Goal: Information Seeking & Learning: Learn about a topic

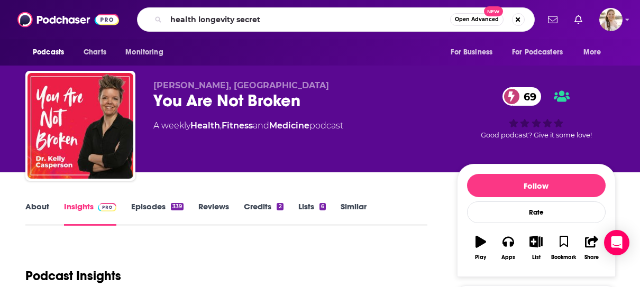
type input "health longevity secrets"
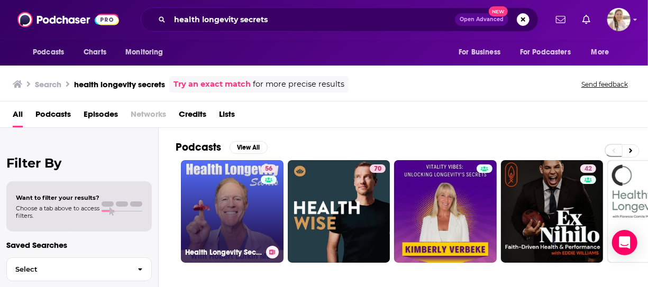
click at [222, 212] on link "56 Health Longevity Secrets" at bounding box center [232, 211] width 103 height 103
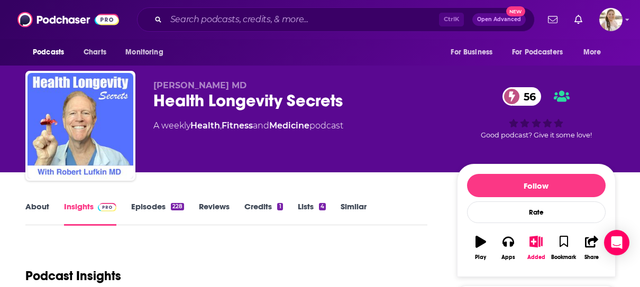
click at [140, 205] on link "Episodes 228" at bounding box center [157, 214] width 53 height 24
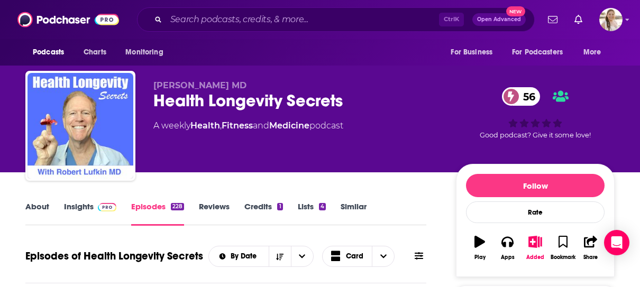
click at [43, 207] on link "About" at bounding box center [37, 214] width 24 height 24
